Goal: Information Seeking & Learning: Learn about a topic

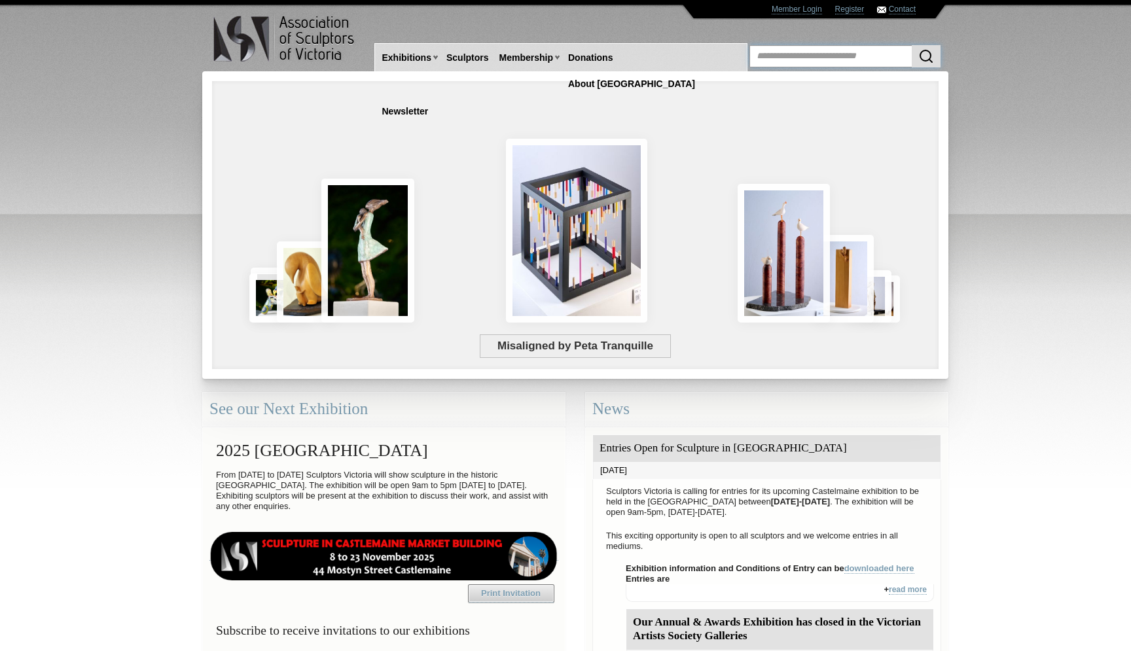
click at [818, 56] on input "text" at bounding box center [844, 56] width 191 height 22
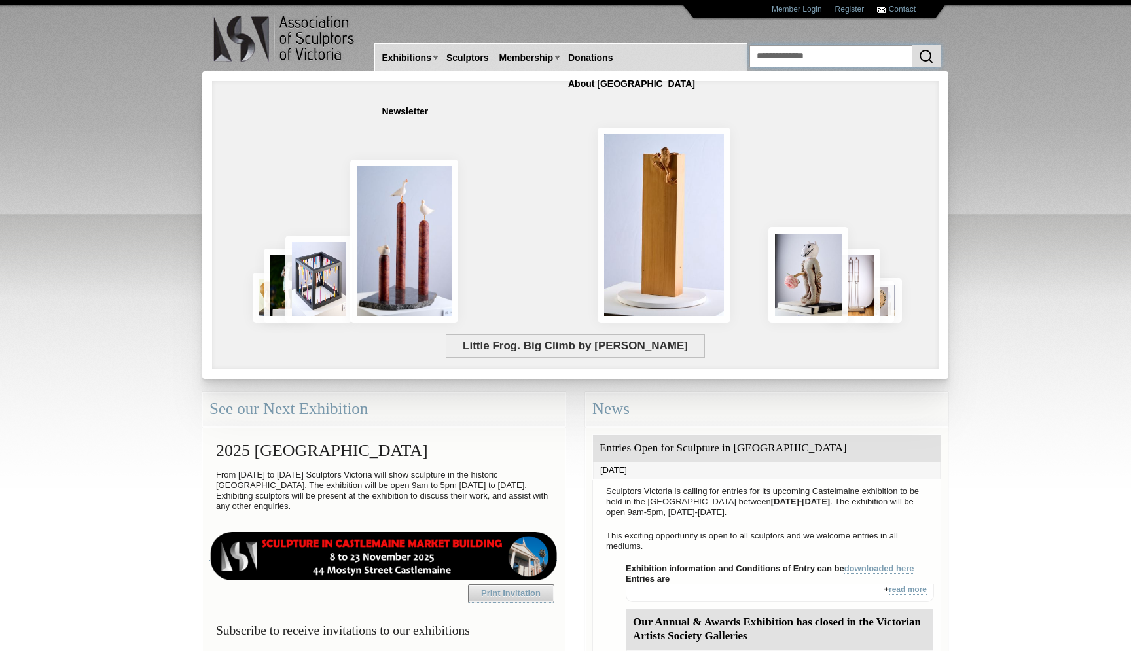
type input "**********"
click at [912, 45] on button "submit" at bounding box center [926, 56] width 29 height 22
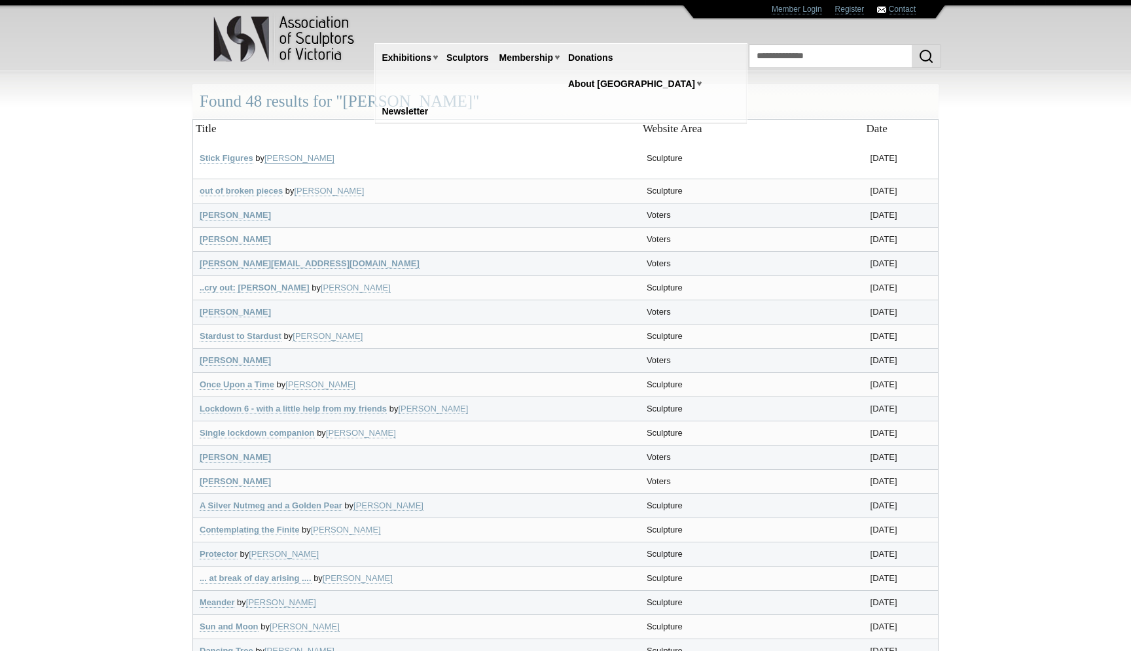
click at [285, 156] on link "Jenny Rickards" at bounding box center [299, 158] width 70 height 10
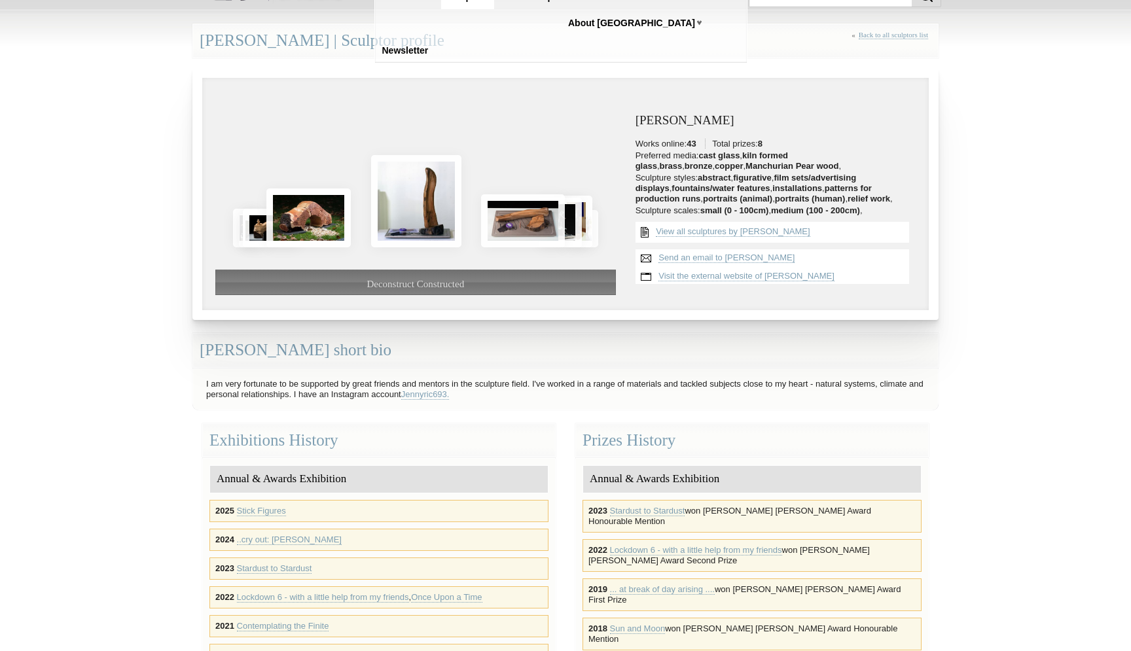
scroll to position [62, 0]
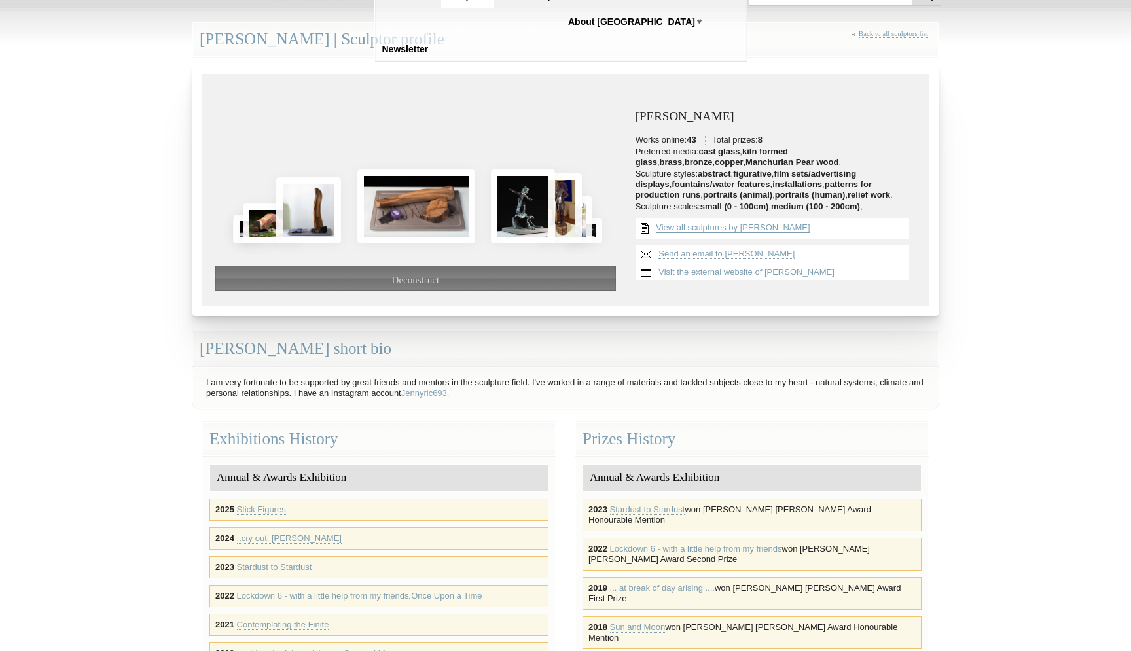
click at [723, 231] on link "View all sculptures by Jenny Rickards" at bounding box center [733, 228] width 154 height 10
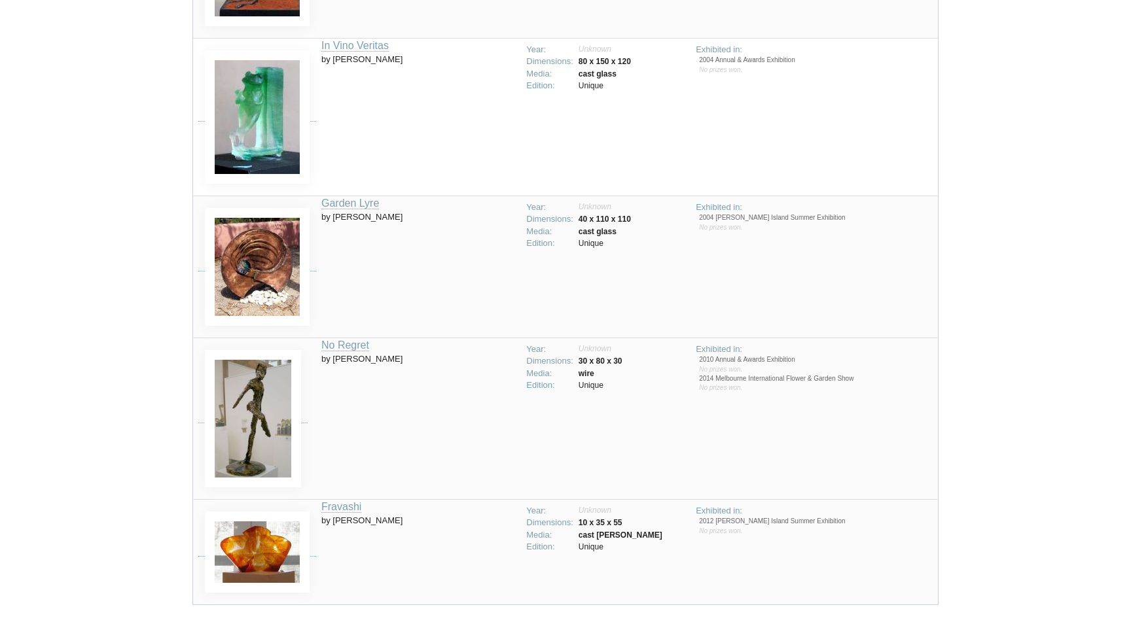
scroll to position [0, 0]
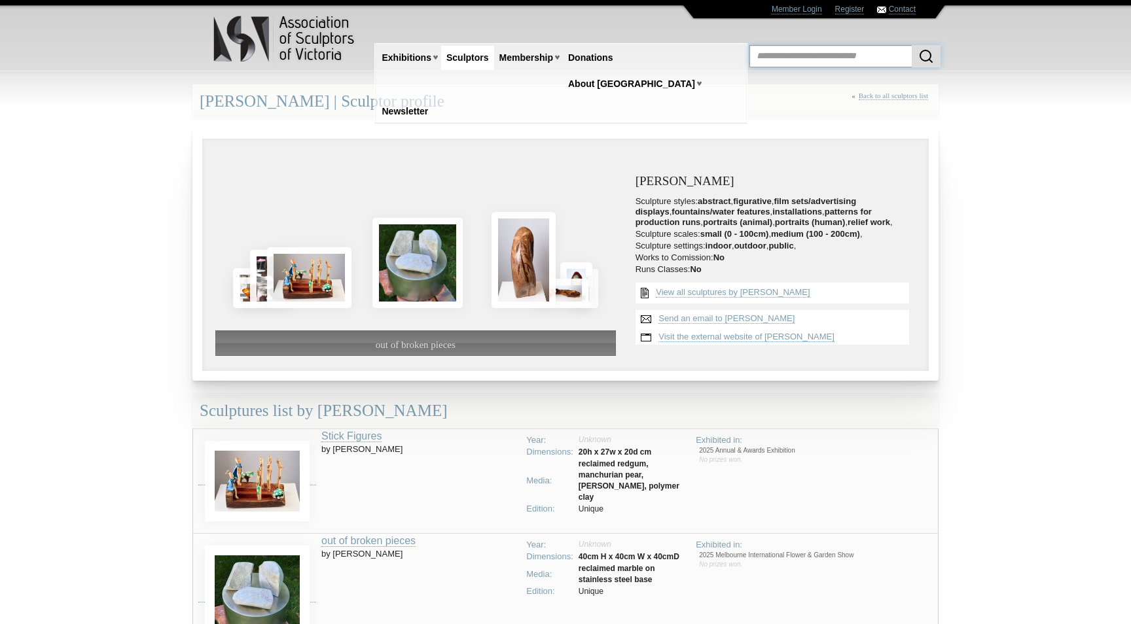
click at [795, 54] on input "text" at bounding box center [844, 56] width 191 height 22
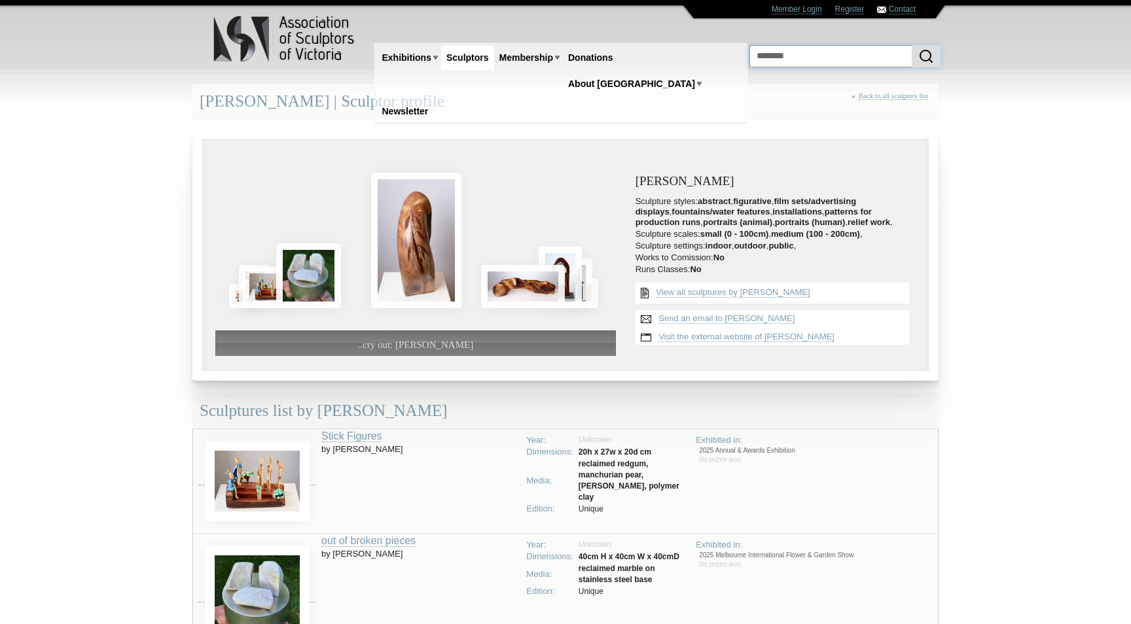
type input "********"
click at [912, 45] on button "submit" at bounding box center [926, 56] width 29 height 22
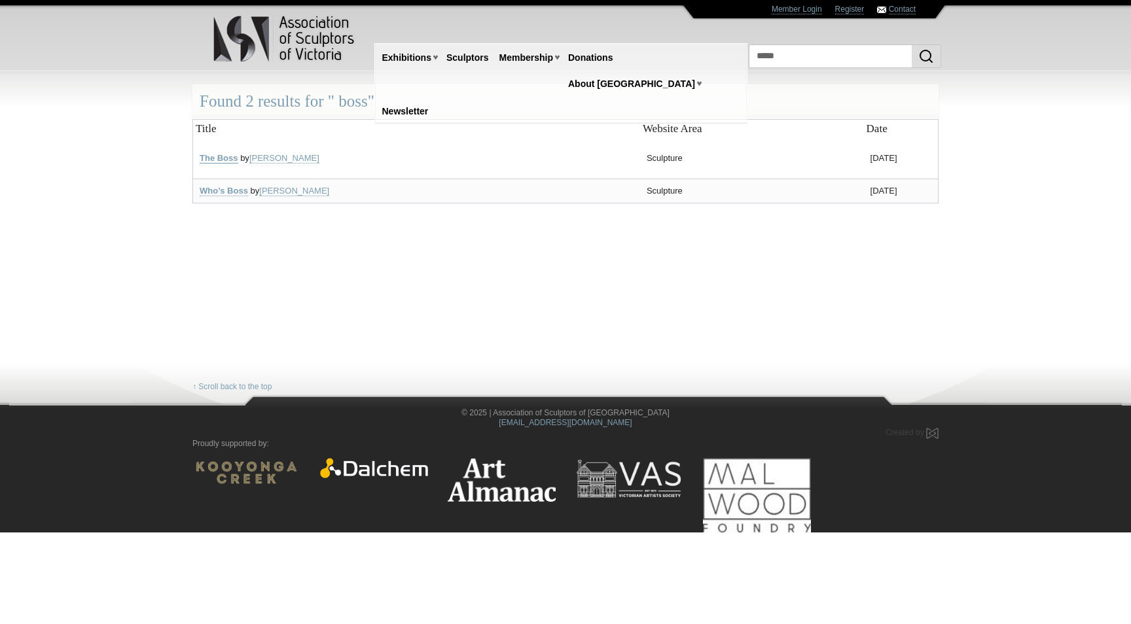
click at [230, 158] on link "The Boss" at bounding box center [219, 158] width 39 height 10
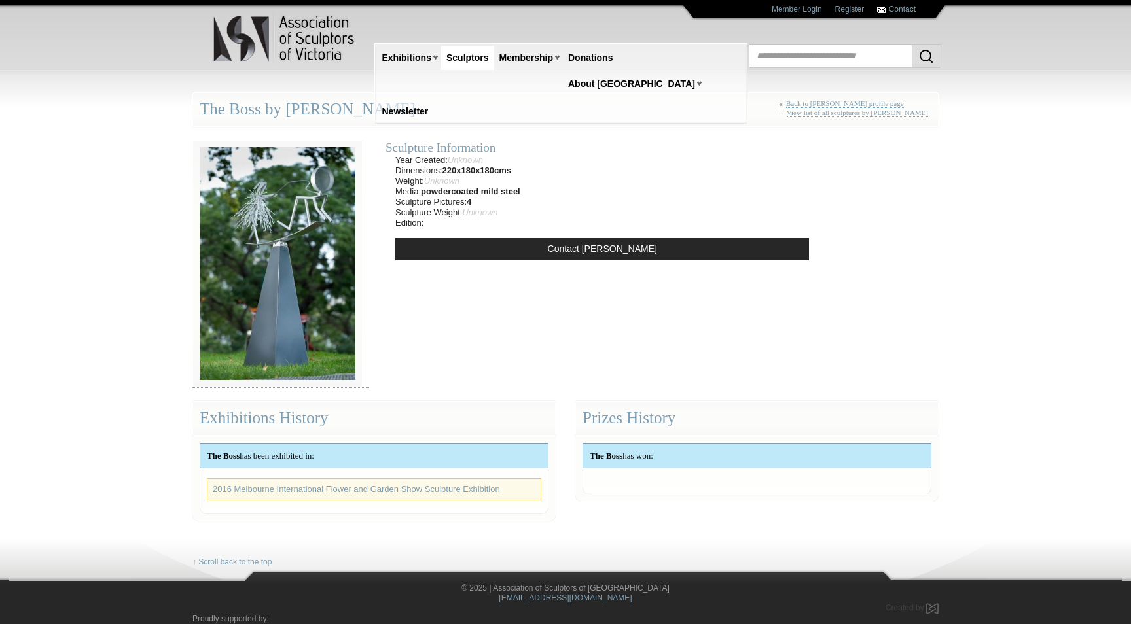
click at [384, 107] on div "The Boss by [PERSON_NAME] « Back to [PERSON_NAME] profile page + View list of a…" at bounding box center [565, 109] width 746 height 35
click at [818, 102] on link "Back to Mark Ryland profile page" at bounding box center [845, 103] width 118 height 9
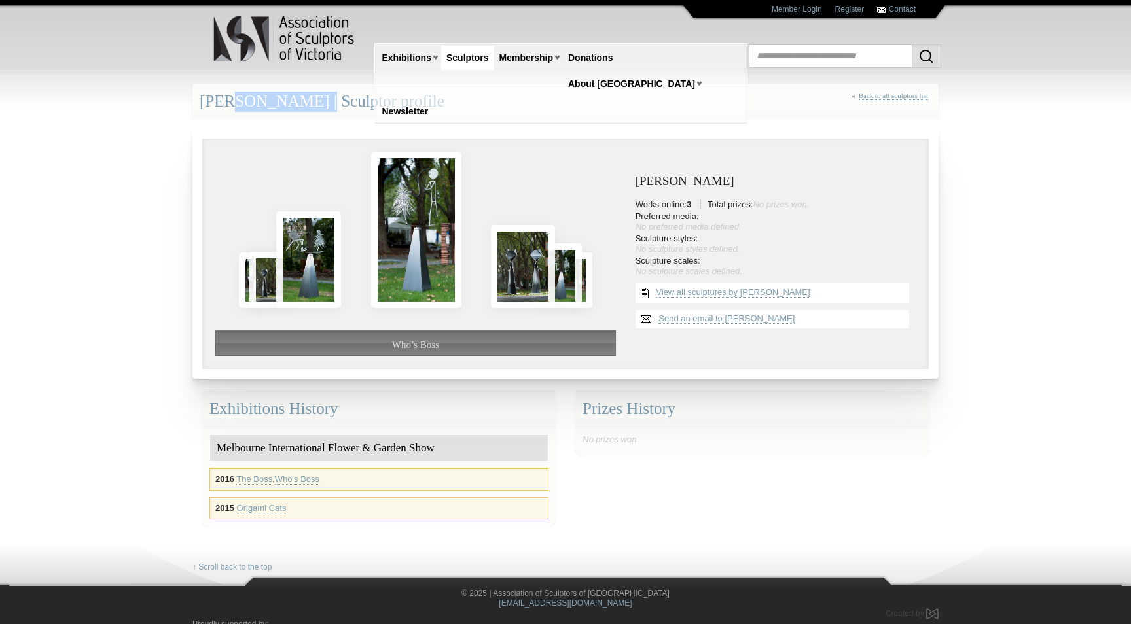
drag, startPoint x: 293, startPoint y: 100, endPoint x: 204, endPoint y: 93, distance: 90.0
click at [204, 93] on div "[PERSON_NAME] | Sculptor profile « Back to all sculptors list" at bounding box center [565, 101] width 746 height 35
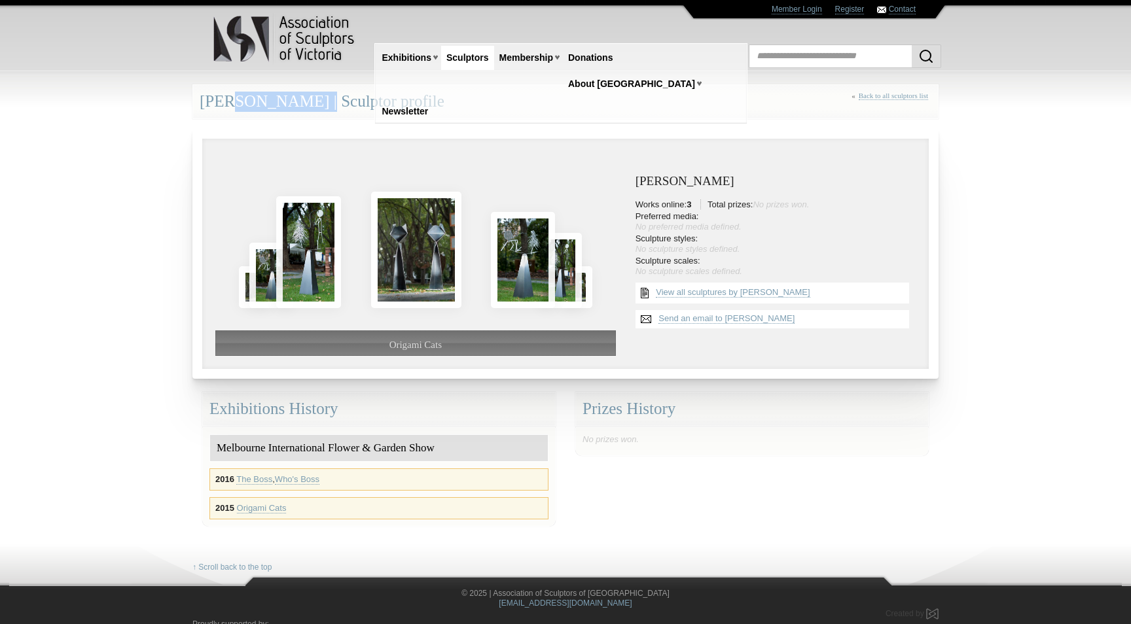
copy div "[PERSON_NAME]"
click at [800, 50] on input "text" at bounding box center [844, 56] width 191 height 22
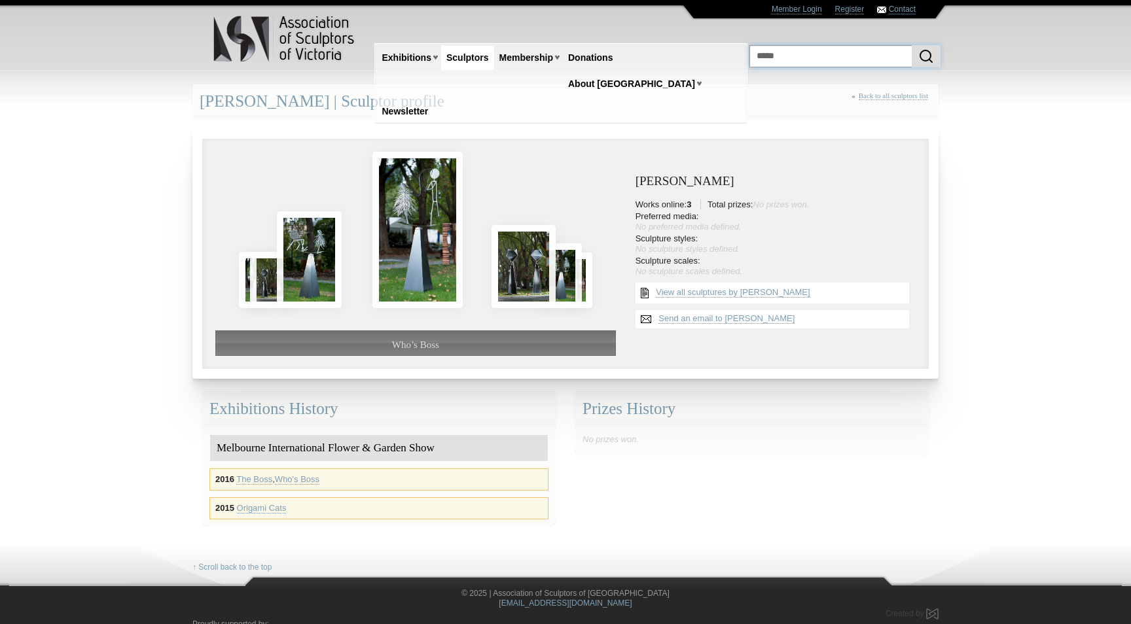
click at [795, 60] on input "*****" at bounding box center [844, 56] width 191 height 22
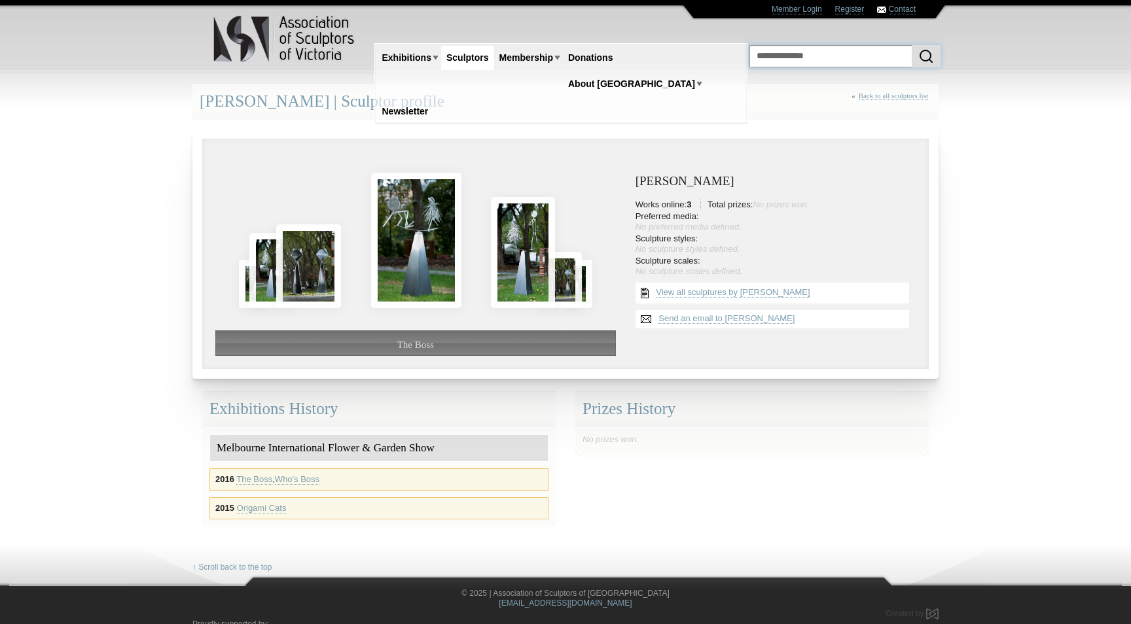
type input "**********"
click at [912, 45] on button "submit" at bounding box center [926, 56] width 29 height 22
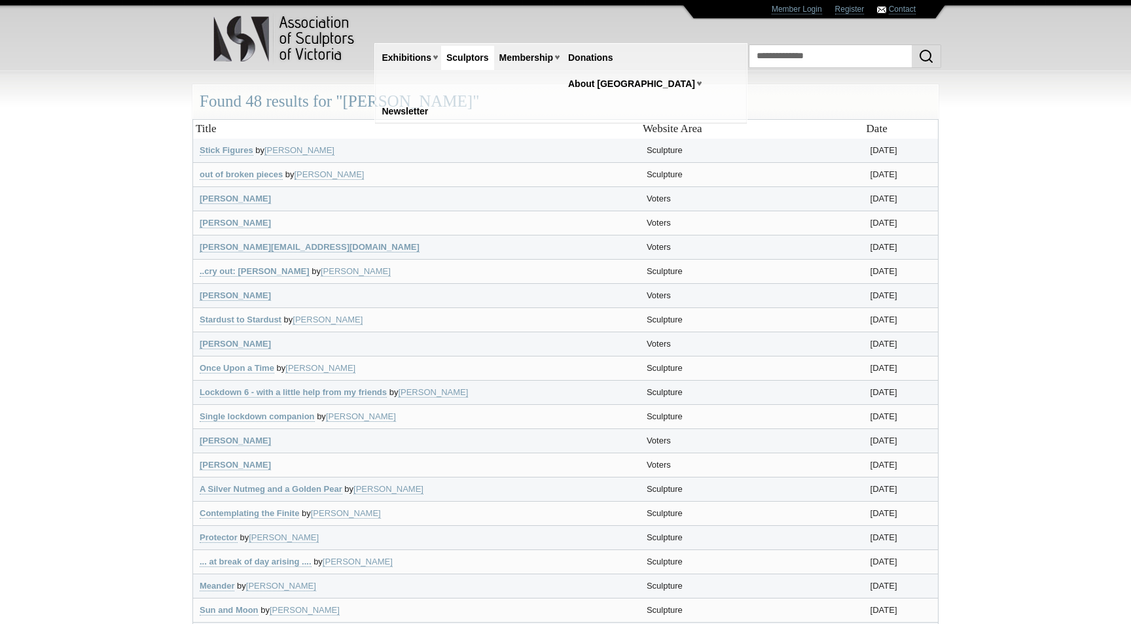
click at [475, 63] on link "Sculptors" at bounding box center [467, 58] width 53 height 24
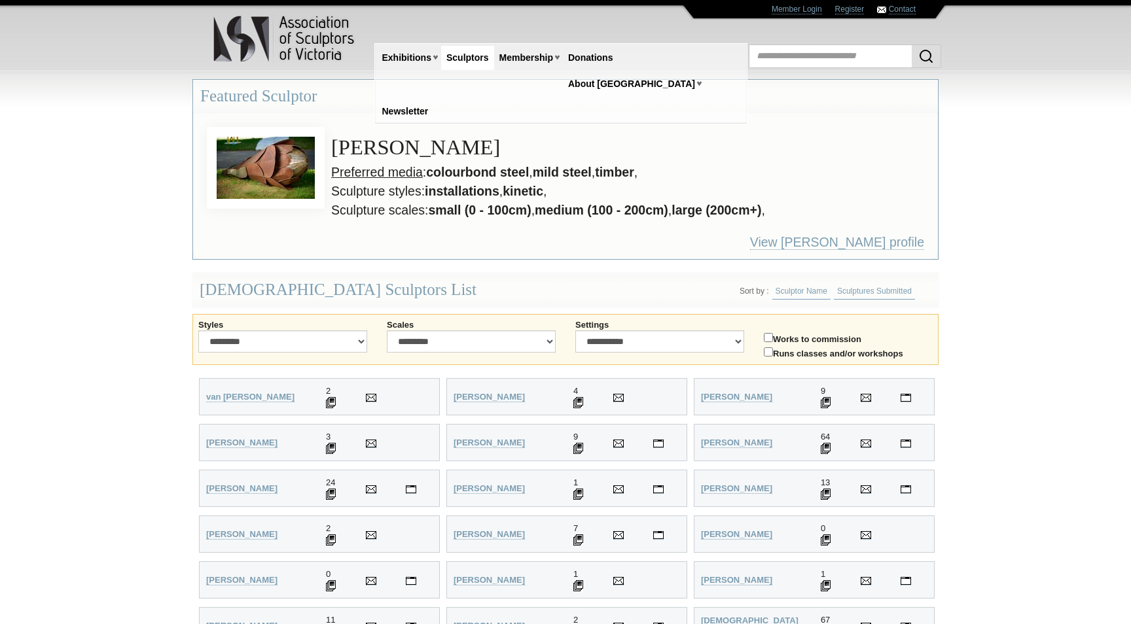
click at [867, 287] on link "Sculptures Submitted" at bounding box center [874, 291] width 81 height 16
